Goal: Information Seeking & Learning: Learn about a topic

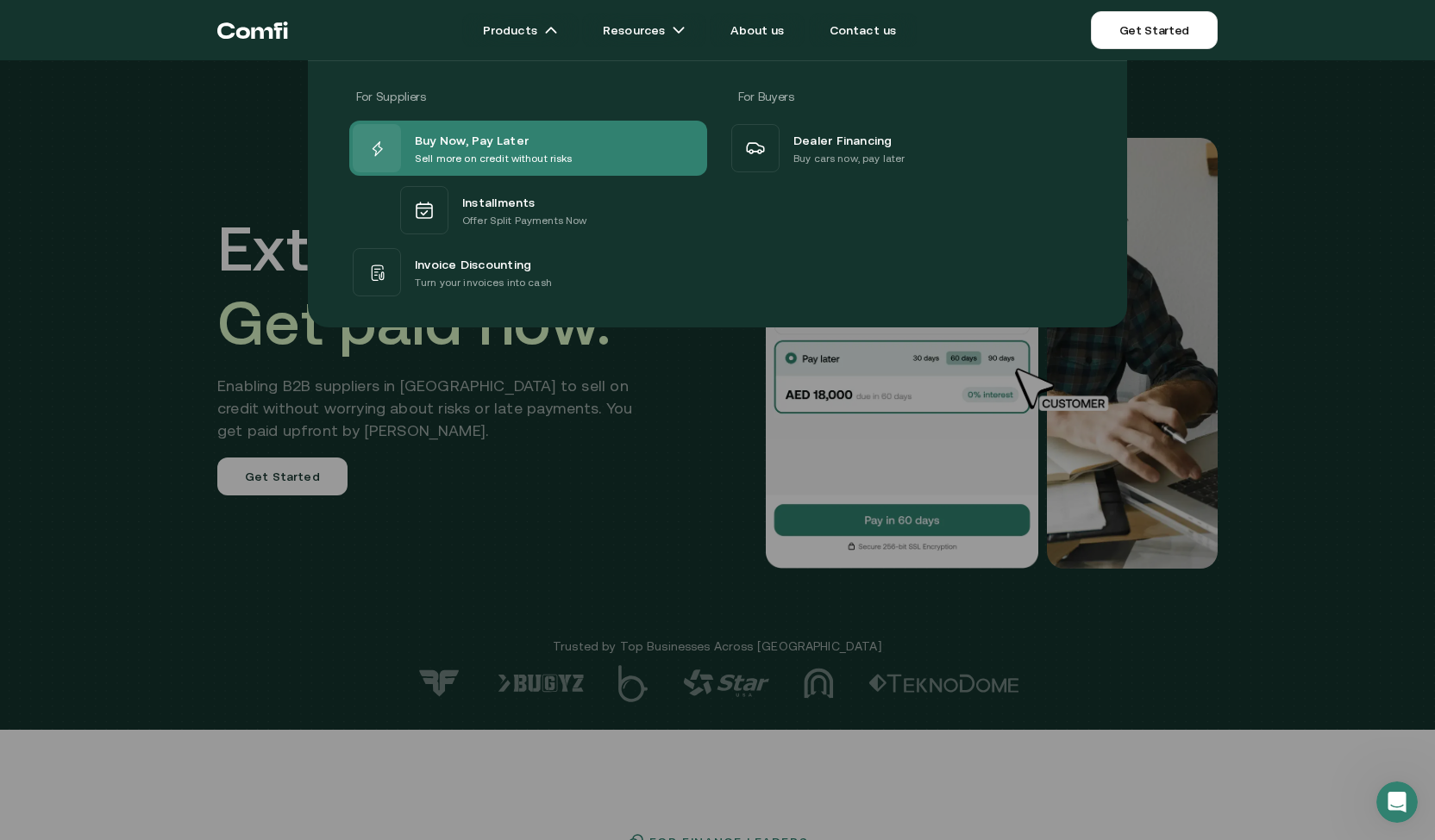
click at [517, 159] on p "Sell more on credit without risks" at bounding box center [494, 158] width 157 height 18
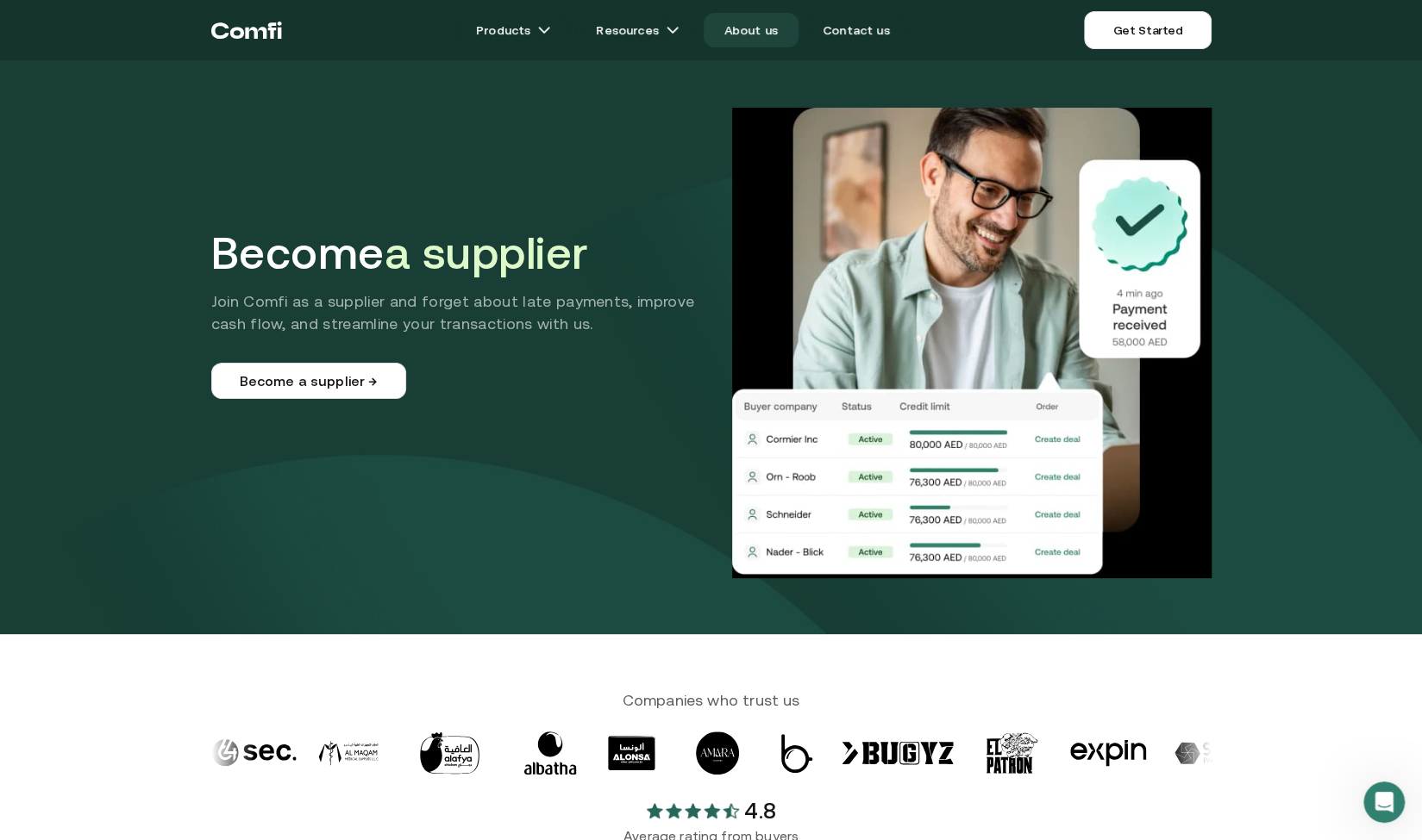
click at [757, 29] on link "About us" at bounding box center [750, 30] width 94 height 34
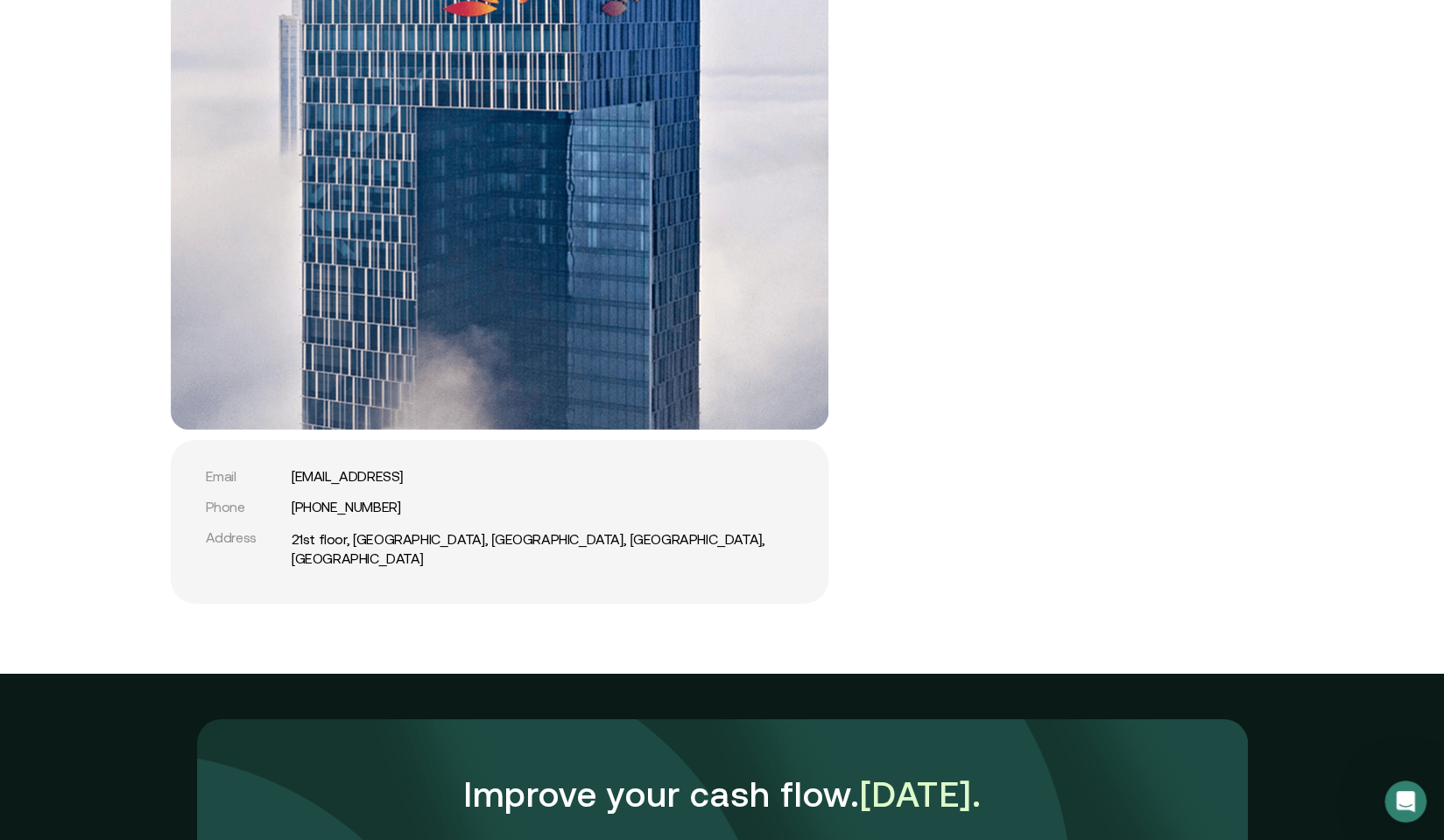
scroll to position [3590, 0]
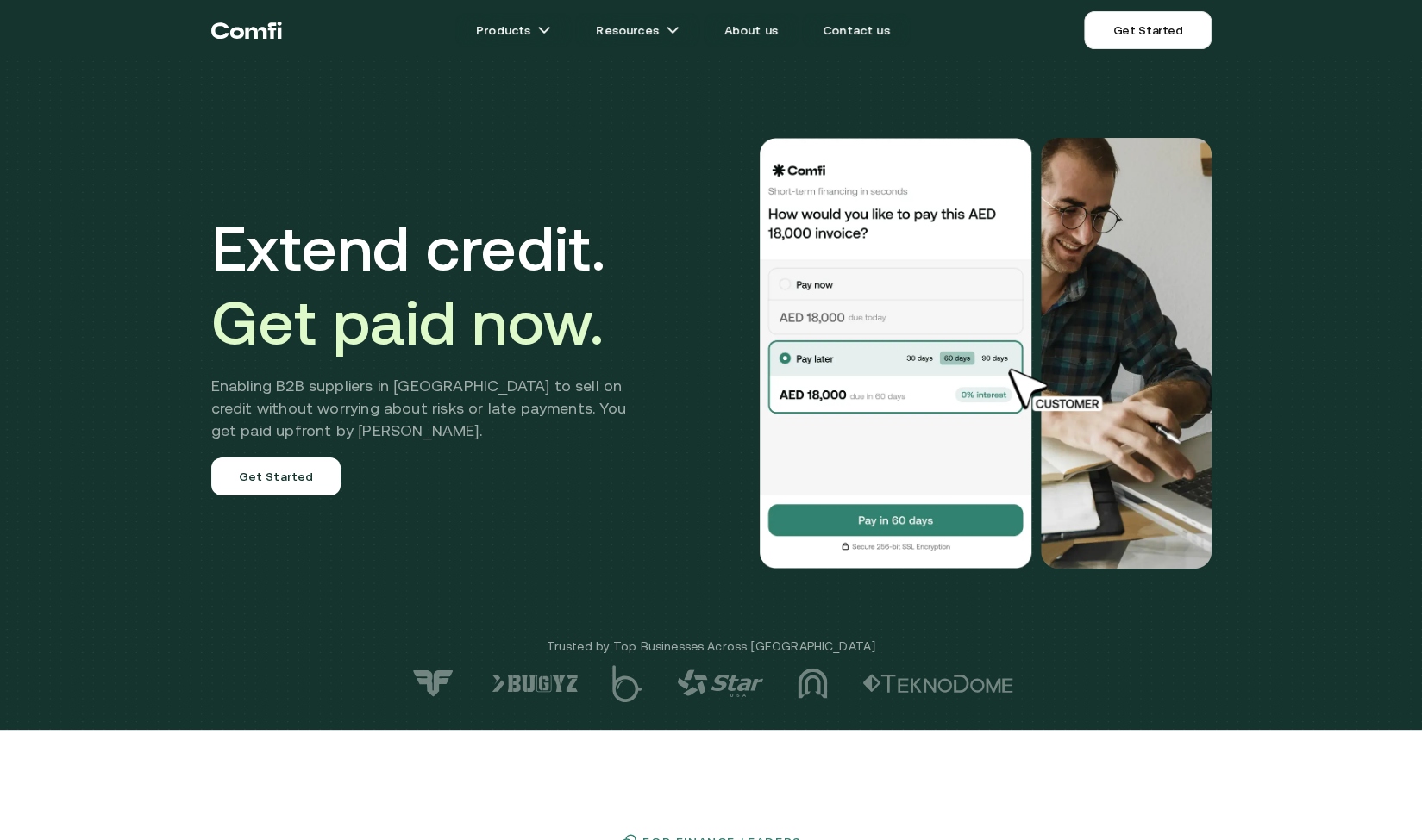
click at [1007, 357] on img at bounding box center [896, 353] width 276 height 431
click at [924, 357] on img at bounding box center [896, 353] width 276 height 431
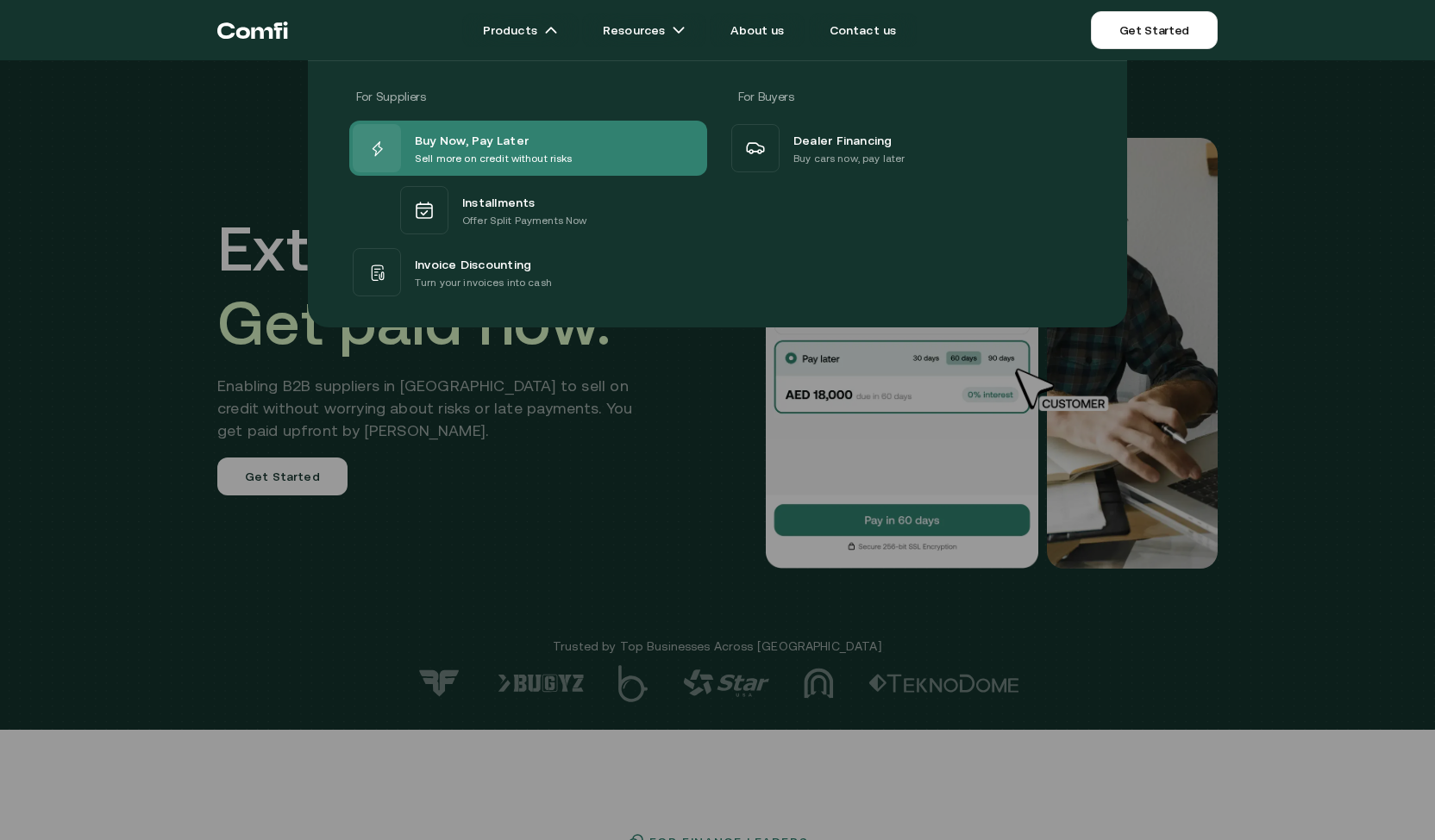
click at [519, 146] on span "Buy Now, Pay Later" at bounding box center [472, 140] width 114 height 20
